Goal: Find specific page/section: Find specific page/section

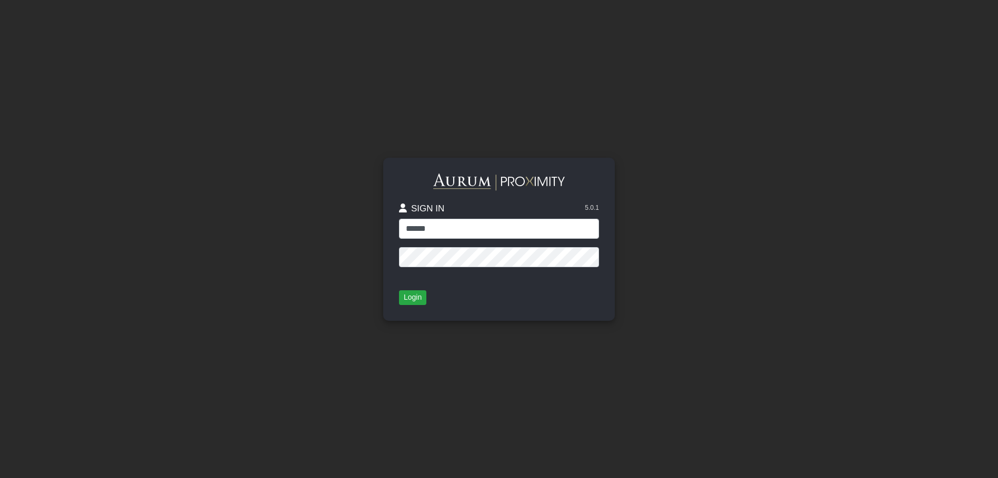
type input "******"
click at [411, 293] on button "Login" at bounding box center [412, 298] width 27 height 15
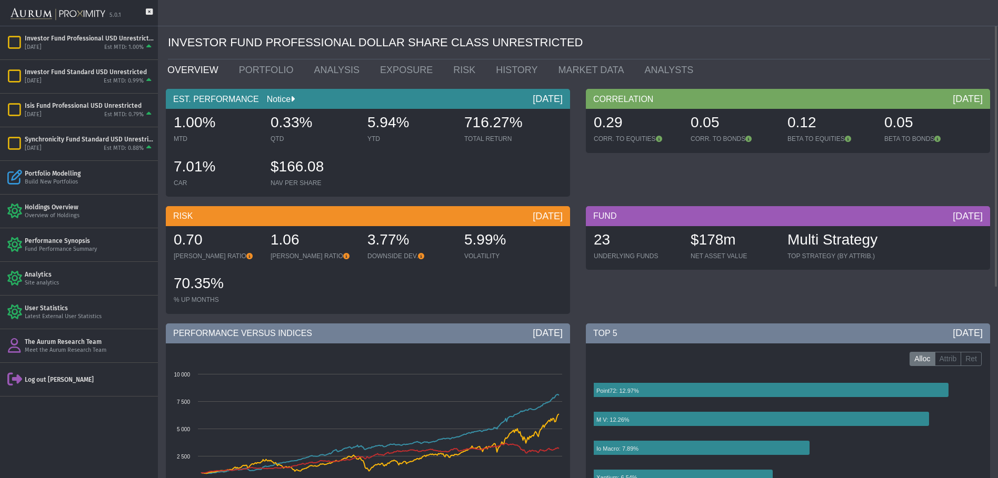
click at [272, 98] on link "Notice" at bounding box center [275, 99] width 32 height 9
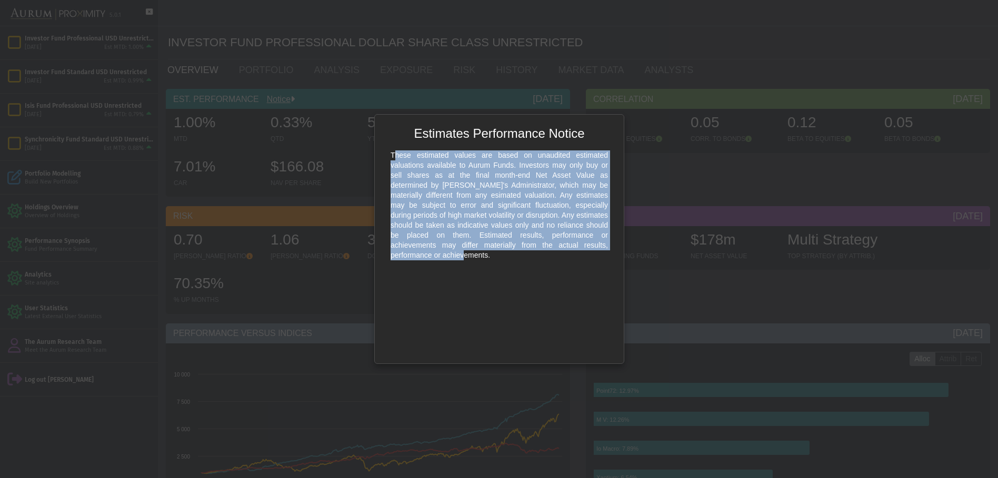
drag, startPoint x: 391, startPoint y: 154, endPoint x: 558, endPoint y: 247, distance: 191.3
click at [558, 247] on div "These estimated values are based on unaudited estimated valuations available to…" at bounding box center [499, 205] width 228 height 121
copy div "These estimated values are based on unaudited estimated valuations available to…"
click at [716, 170] on body "5.0.1 Pull down to refresh... Release to refresh... Refreshing... Investor Fund…" at bounding box center [499, 239] width 998 height 478
